Goal: Information Seeking & Learning: Learn about a topic

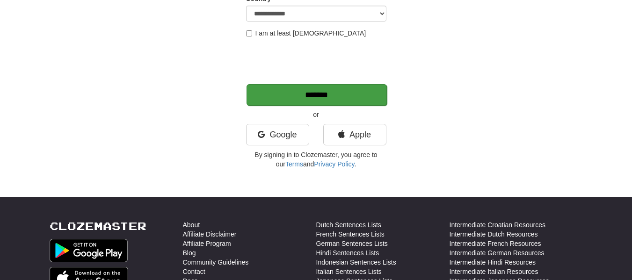
scroll to position [187, 0]
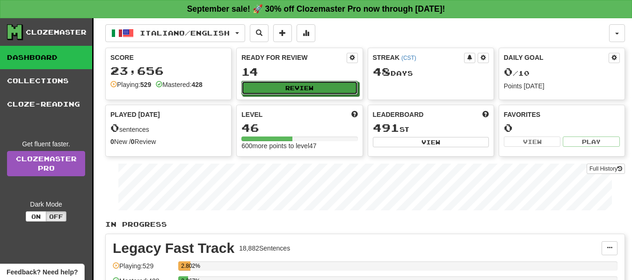
click at [269, 88] on button "Review" at bounding box center [299, 88] width 116 height 14
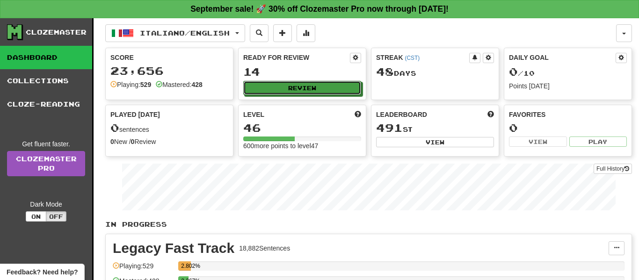
select select "**"
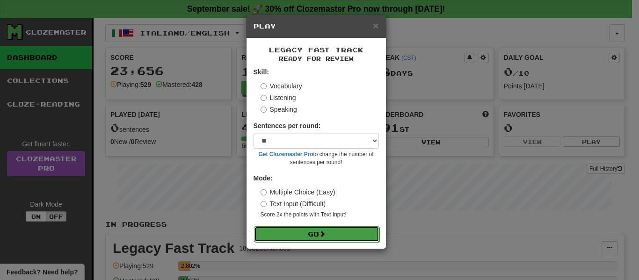
click at [337, 234] on button "Go" at bounding box center [316, 234] width 125 height 16
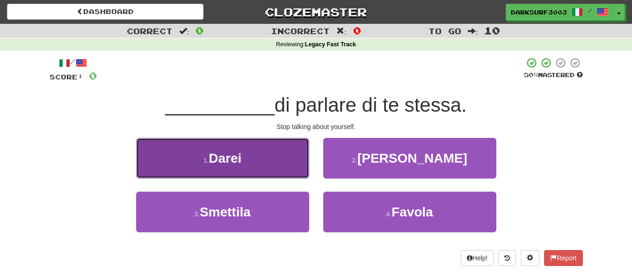
click at [253, 162] on button "1 . Darei" at bounding box center [222, 158] width 173 height 41
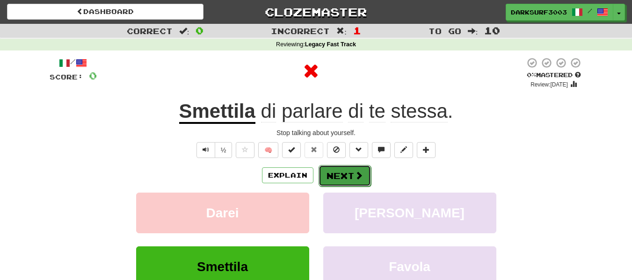
click at [340, 175] on button "Next" at bounding box center [344, 176] width 52 height 22
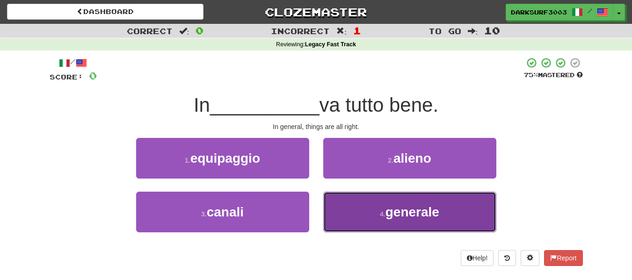
click at [374, 195] on button "4 . generale" at bounding box center [409, 212] width 173 height 41
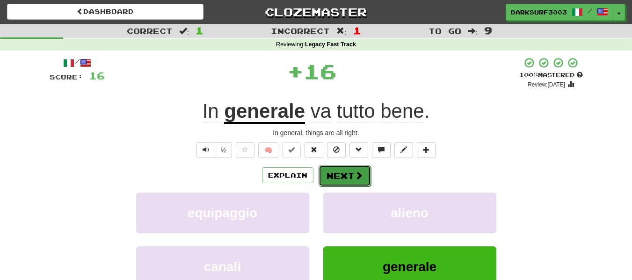
click at [341, 178] on button "Next" at bounding box center [344, 176] width 52 height 22
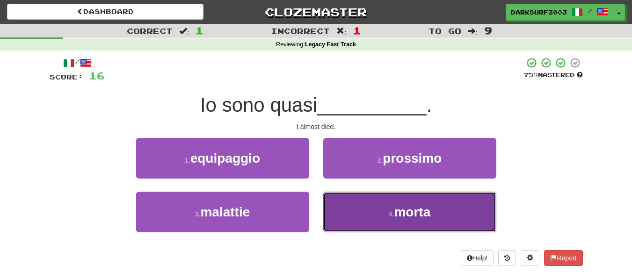
click at [408, 195] on button "4 . morta" at bounding box center [409, 212] width 173 height 41
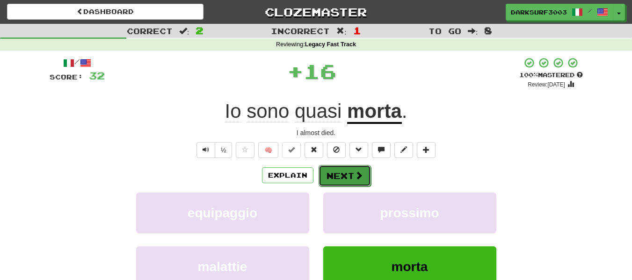
click at [344, 179] on button "Next" at bounding box center [344, 176] width 52 height 22
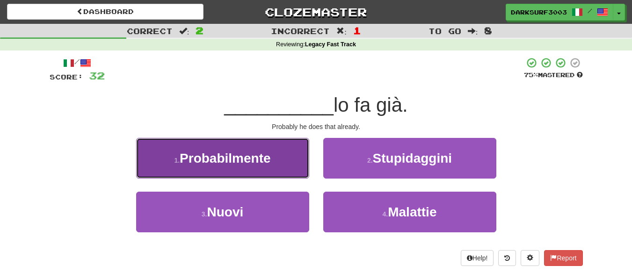
click at [272, 156] on button "1 . Probabilmente" at bounding box center [222, 158] width 173 height 41
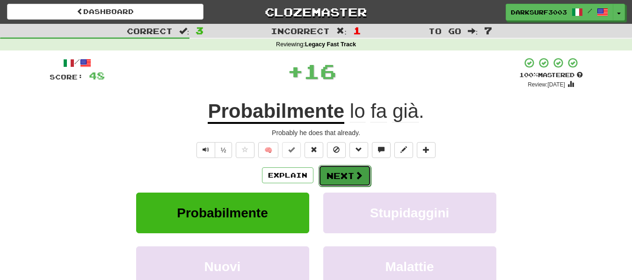
click at [345, 168] on button "Next" at bounding box center [344, 176] width 52 height 22
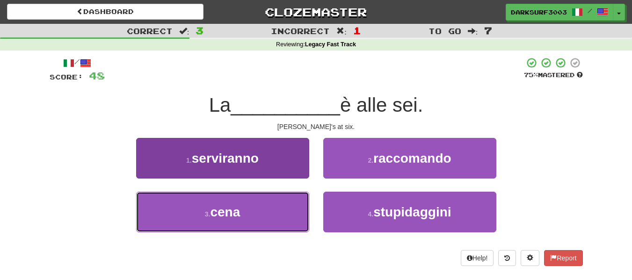
click at [288, 208] on button "3 . cena" at bounding box center [222, 212] width 173 height 41
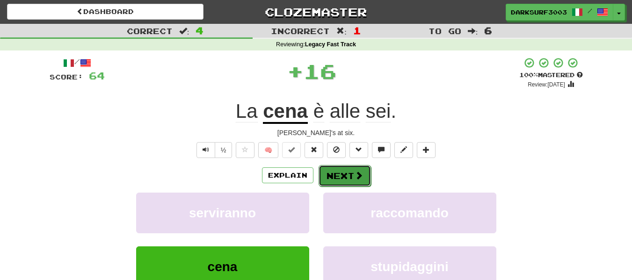
click at [359, 174] on span at bounding box center [358, 175] width 8 height 8
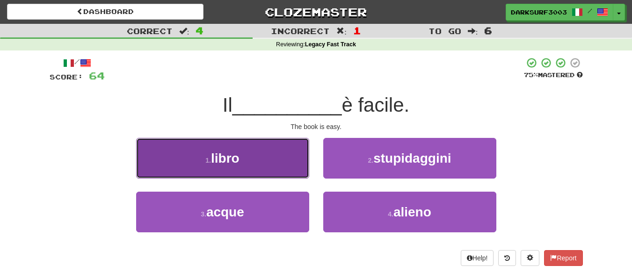
click at [283, 169] on button "1 . libro" at bounding box center [222, 158] width 173 height 41
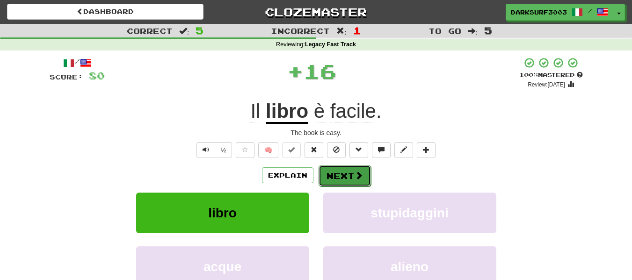
click at [336, 167] on button "Next" at bounding box center [344, 176] width 52 height 22
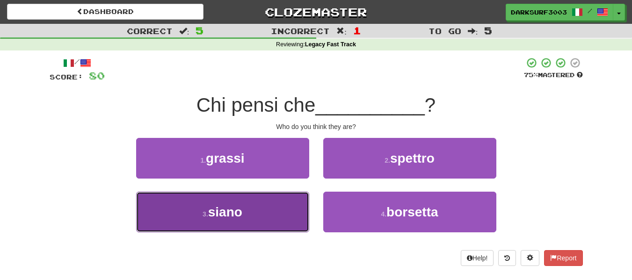
click at [284, 197] on button "3 . siano" at bounding box center [222, 212] width 173 height 41
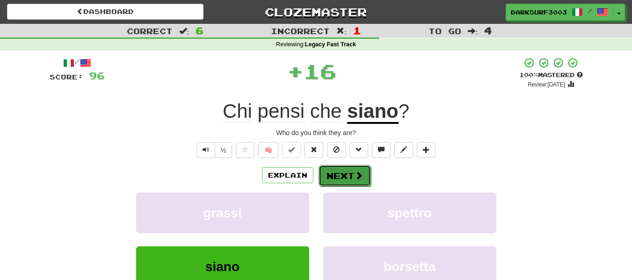
click at [348, 175] on button "Next" at bounding box center [344, 176] width 52 height 22
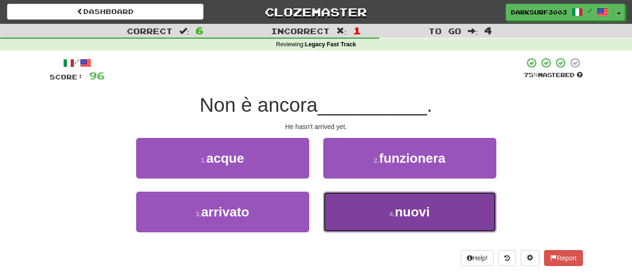
click at [406, 222] on button "4 . nuovi" at bounding box center [409, 212] width 173 height 41
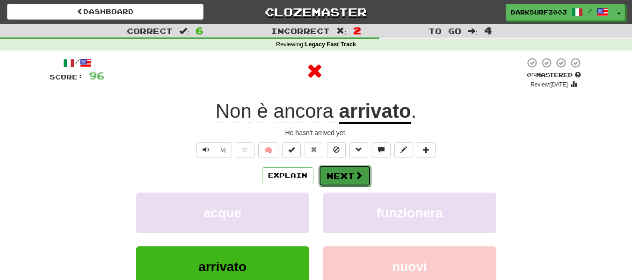
click at [351, 168] on button "Next" at bounding box center [344, 176] width 52 height 22
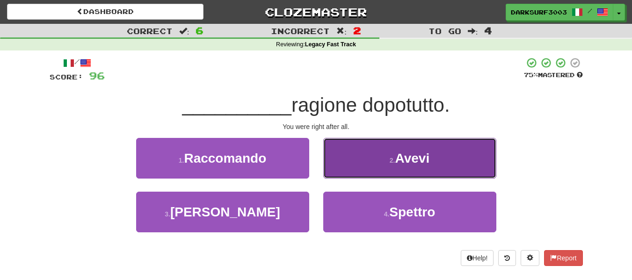
click at [364, 165] on button "2 . Avevi" at bounding box center [409, 158] width 173 height 41
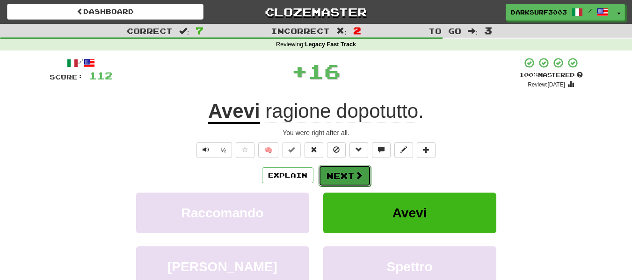
click at [362, 180] on button "Next" at bounding box center [344, 176] width 52 height 22
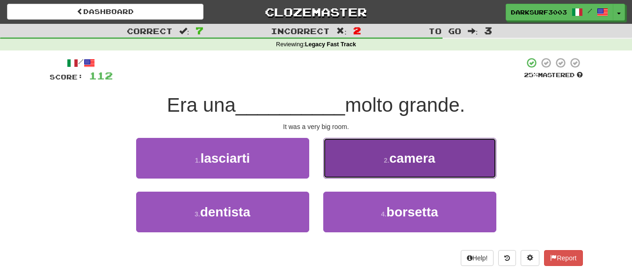
click at [367, 165] on button "2 . camera" at bounding box center [409, 158] width 173 height 41
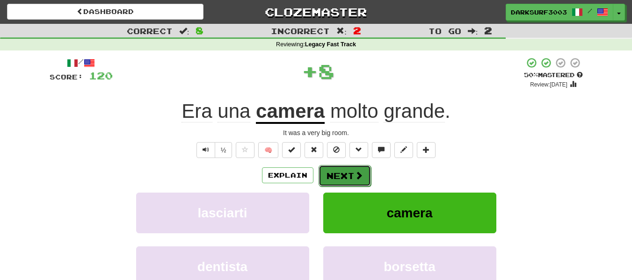
click at [360, 172] on span at bounding box center [358, 175] width 8 height 8
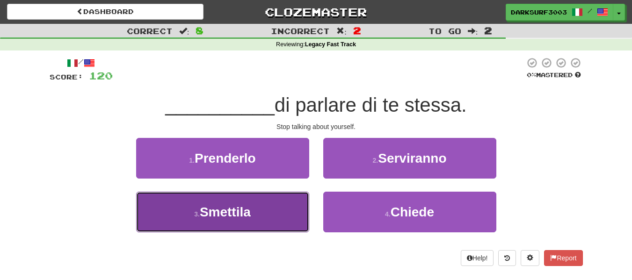
click at [273, 201] on button "3 . Smettila" at bounding box center [222, 212] width 173 height 41
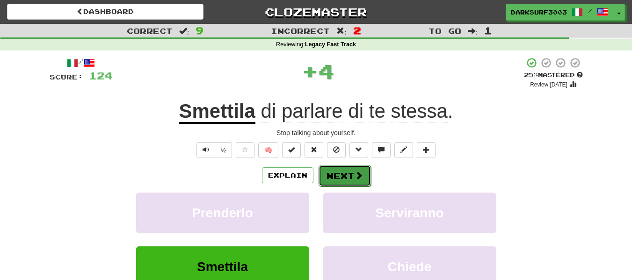
click at [345, 171] on button "Next" at bounding box center [344, 176] width 52 height 22
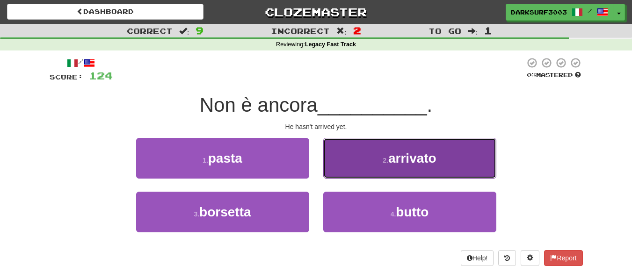
click at [432, 153] on span "arrivato" at bounding box center [412, 158] width 48 height 14
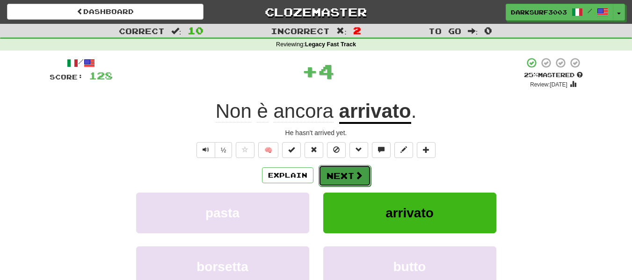
click at [338, 176] on button "Next" at bounding box center [344, 176] width 52 height 22
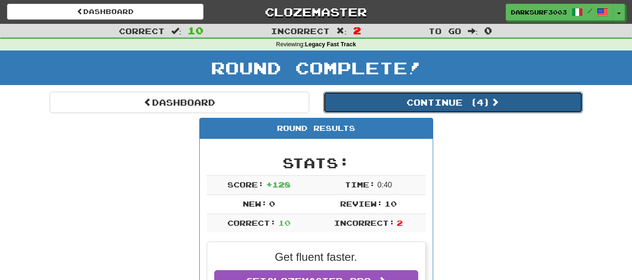
click at [374, 102] on button "Continue ( 4 )" at bounding box center [452, 103] width 259 height 22
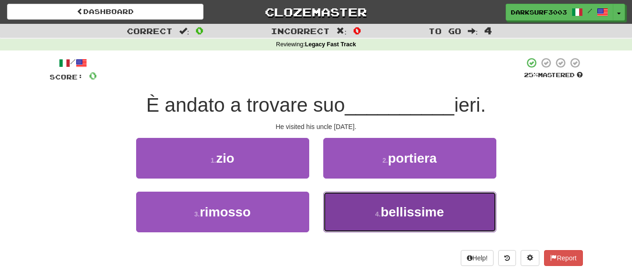
click at [403, 199] on button "4 . bellissime" at bounding box center [409, 212] width 173 height 41
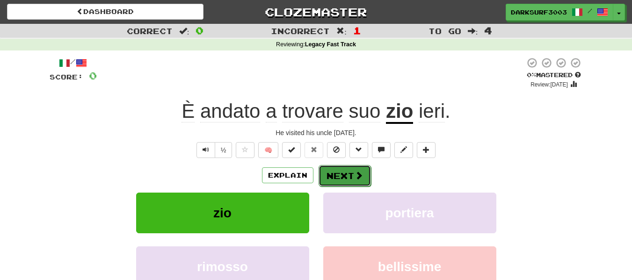
click at [345, 169] on button "Next" at bounding box center [344, 176] width 52 height 22
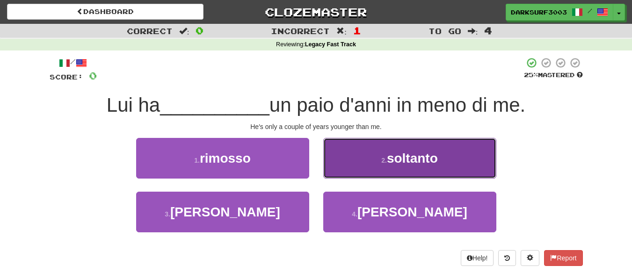
click at [374, 168] on button "2 . soltanto" at bounding box center [409, 158] width 173 height 41
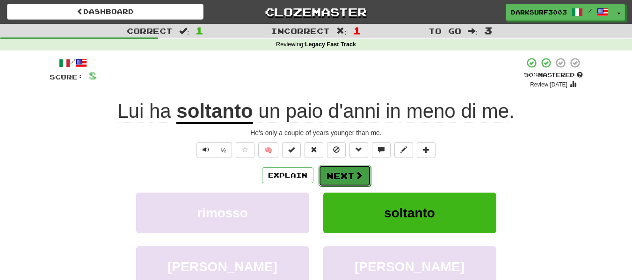
click at [359, 174] on span at bounding box center [358, 175] width 8 height 8
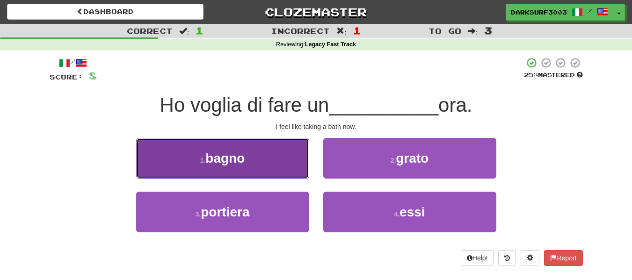
click at [271, 151] on button "1 . bagno" at bounding box center [222, 158] width 173 height 41
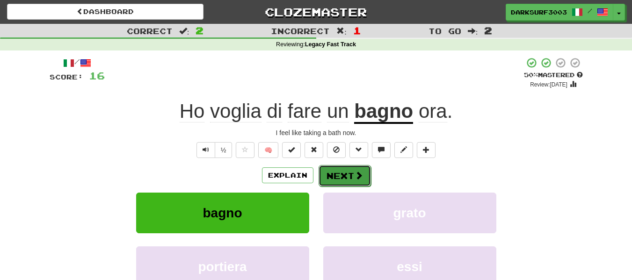
click at [344, 168] on button "Next" at bounding box center [344, 176] width 52 height 22
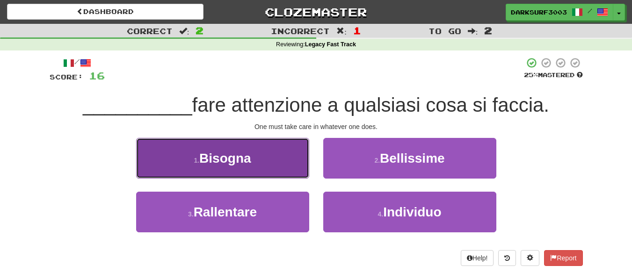
click at [276, 156] on button "1 . Bisogna" at bounding box center [222, 158] width 173 height 41
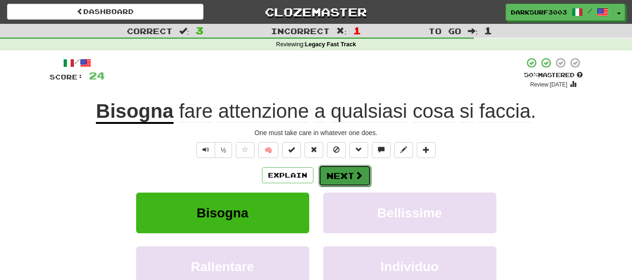
click at [335, 173] on button "Next" at bounding box center [344, 176] width 52 height 22
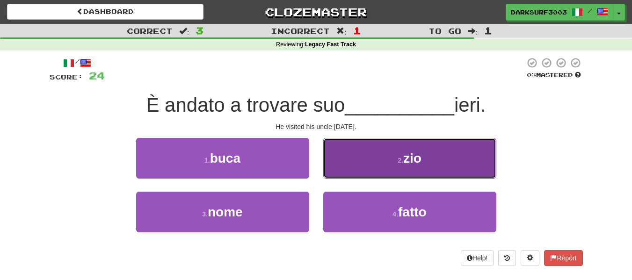
click at [360, 167] on button "2 . zio" at bounding box center [409, 158] width 173 height 41
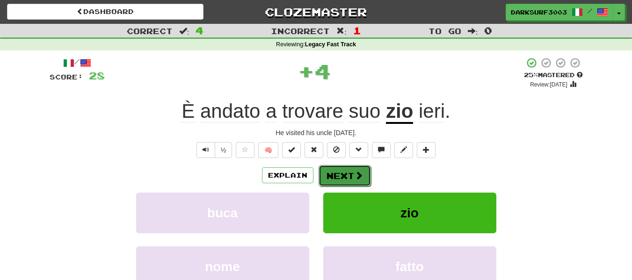
click at [354, 176] on span at bounding box center [358, 175] width 8 height 8
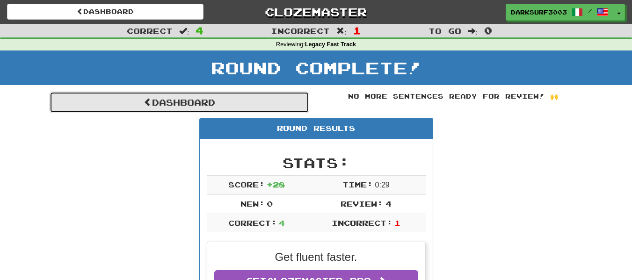
click at [250, 111] on link "Dashboard" at bounding box center [179, 103] width 259 height 22
